Goal: Task Accomplishment & Management: Register for event/course

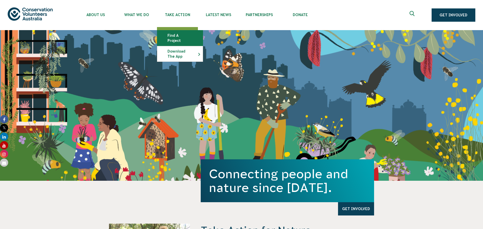
click at [187, 38] on link "Find a project" at bounding box center [180, 37] width 46 height 15
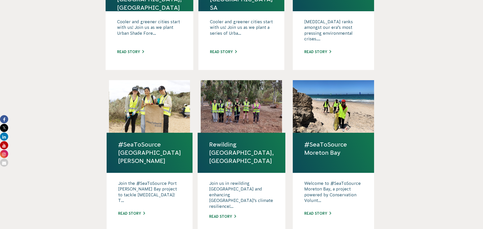
scroll to position [256, 0]
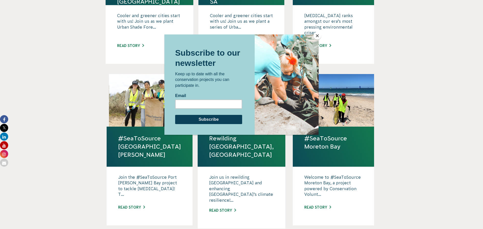
click at [318, 36] on button "Close" at bounding box center [317, 36] width 8 height 8
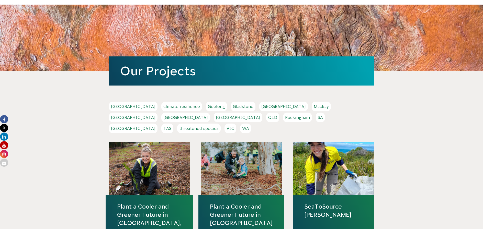
scroll to position [102, 0]
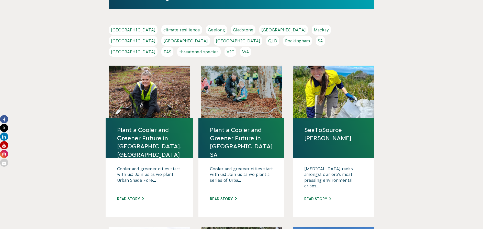
click at [142, 126] on link "Plant a Cooler and Greener Future in [GEOGRAPHIC_DATA], [GEOGRAPHIC_DATA]" at bounding box center [149, 142] width 65 height 33
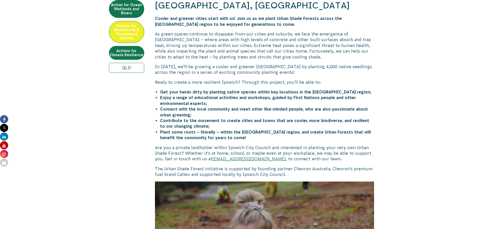
scroll to position [205, 0]
